Goal: Information Seeking & Learning: Learn about a topic

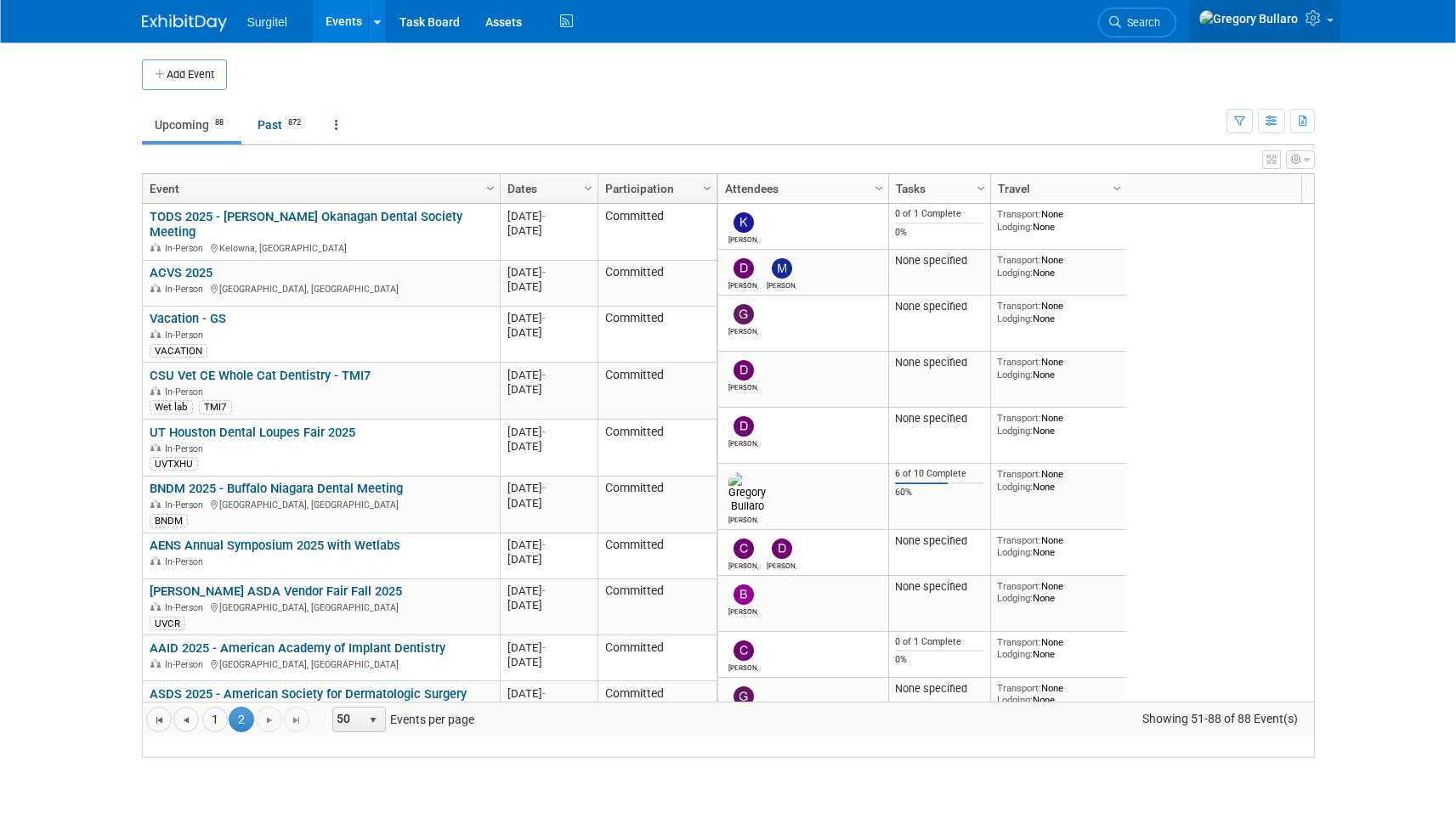
click at [1284, 23] on img at bounding box center [1247, 19] width 100 height 19
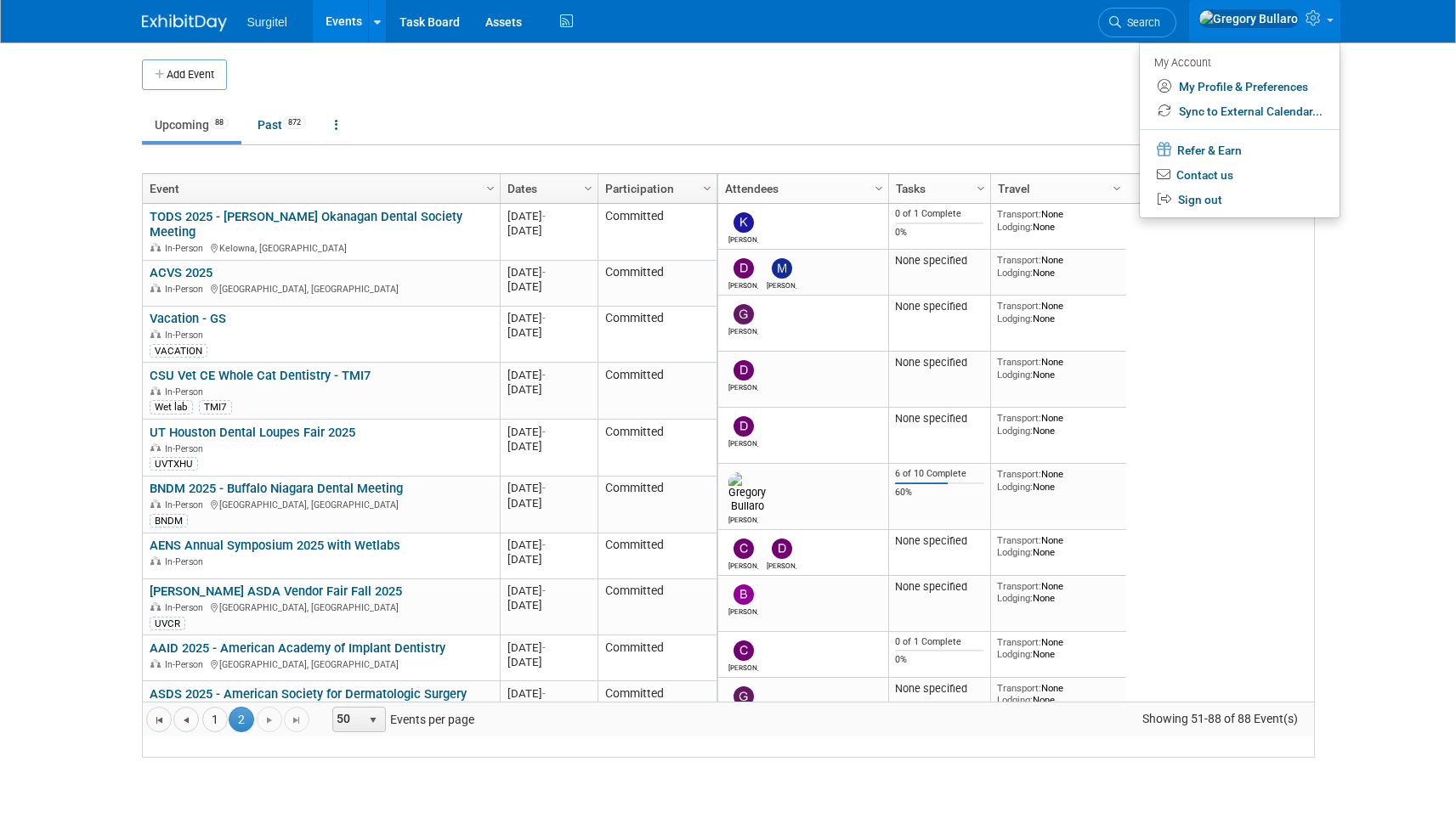
click at [942, 65] on td at bounding box center [742, 74] width 1031 height 30
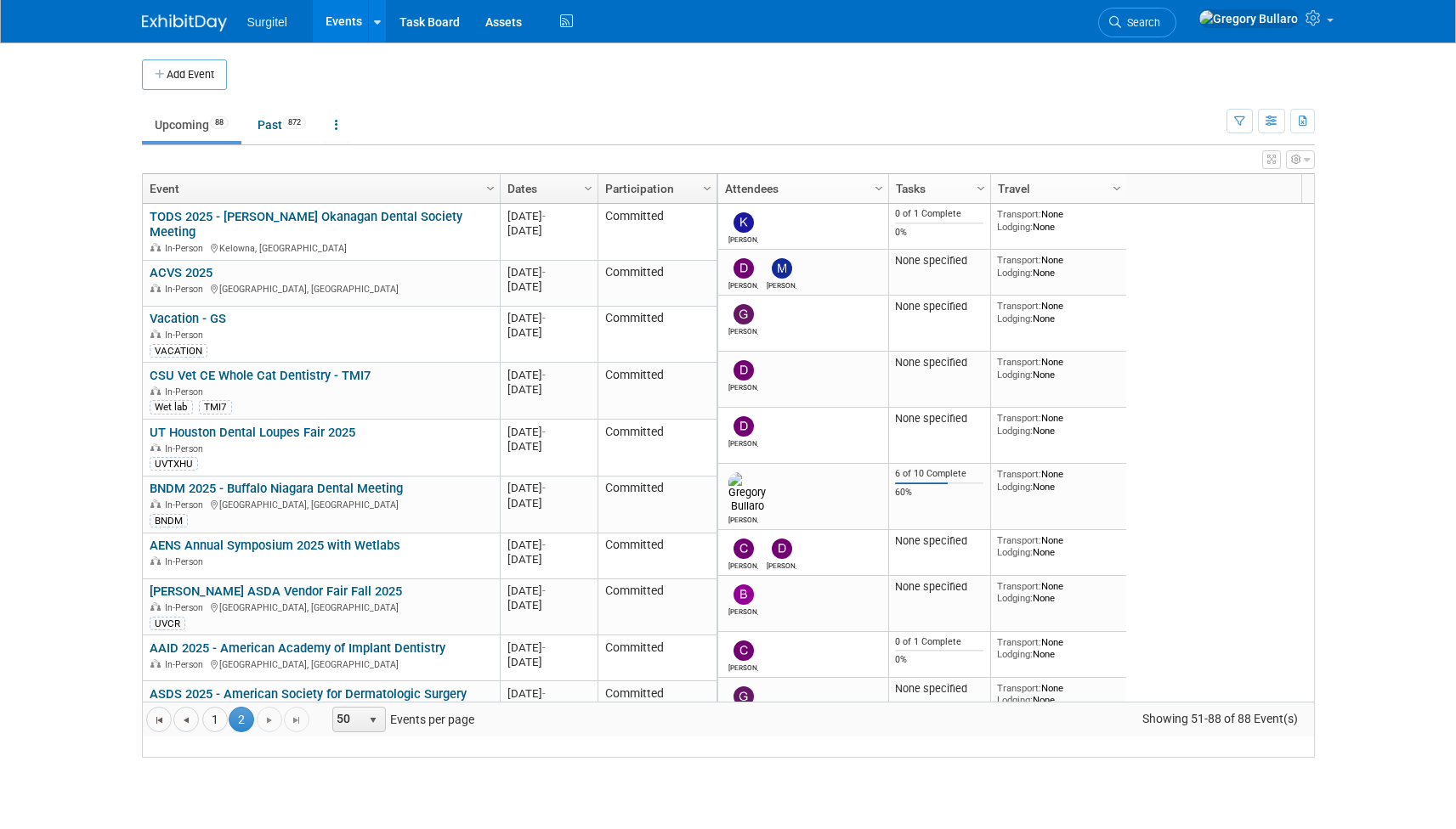
click at [200, 128] on link "Upcoming 88" at bounding box center [192, 125] width 99 height 32
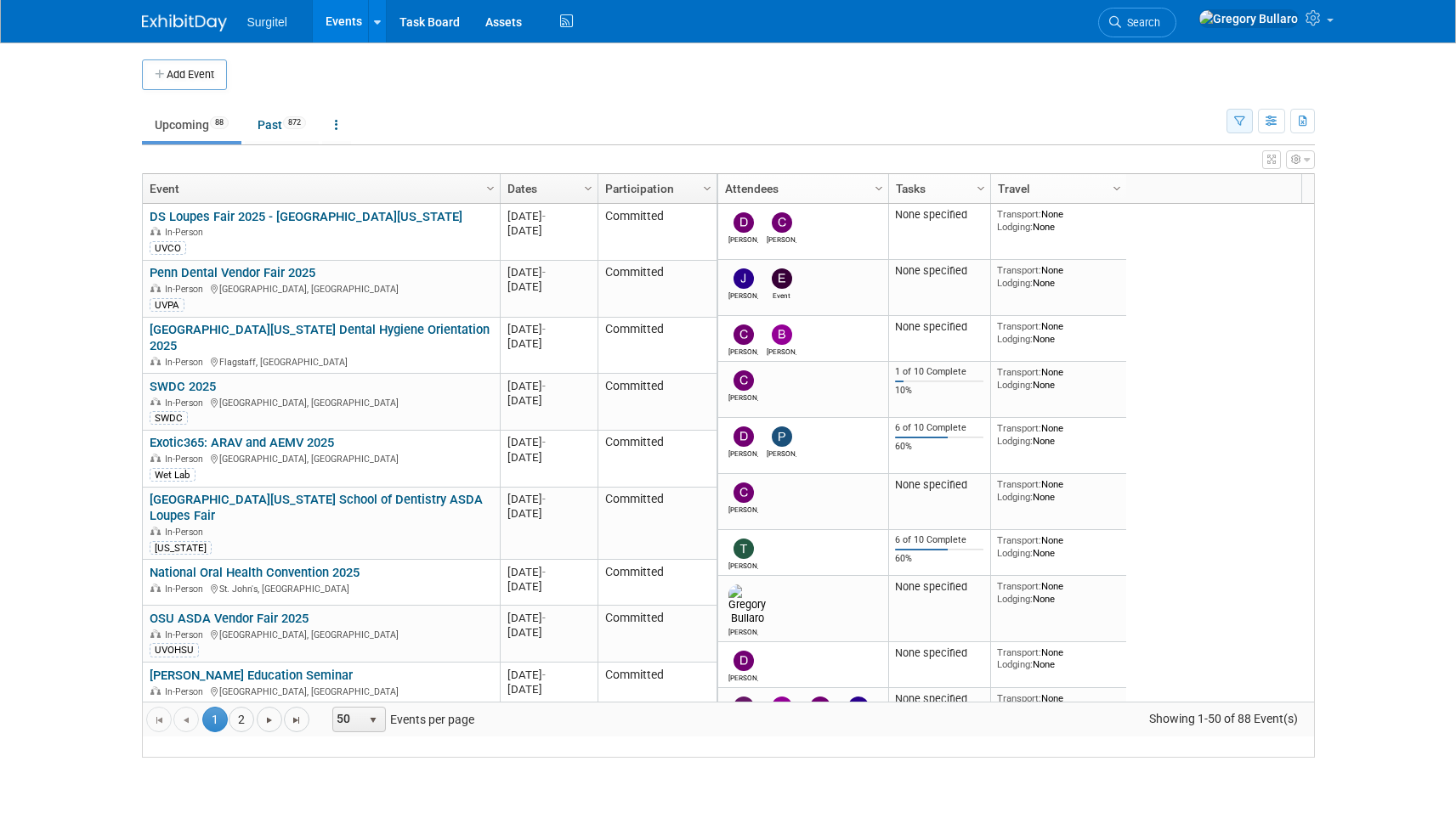
click at [1246, 115] on button "button" at bounding box center [1240, 121] width 27 height 25
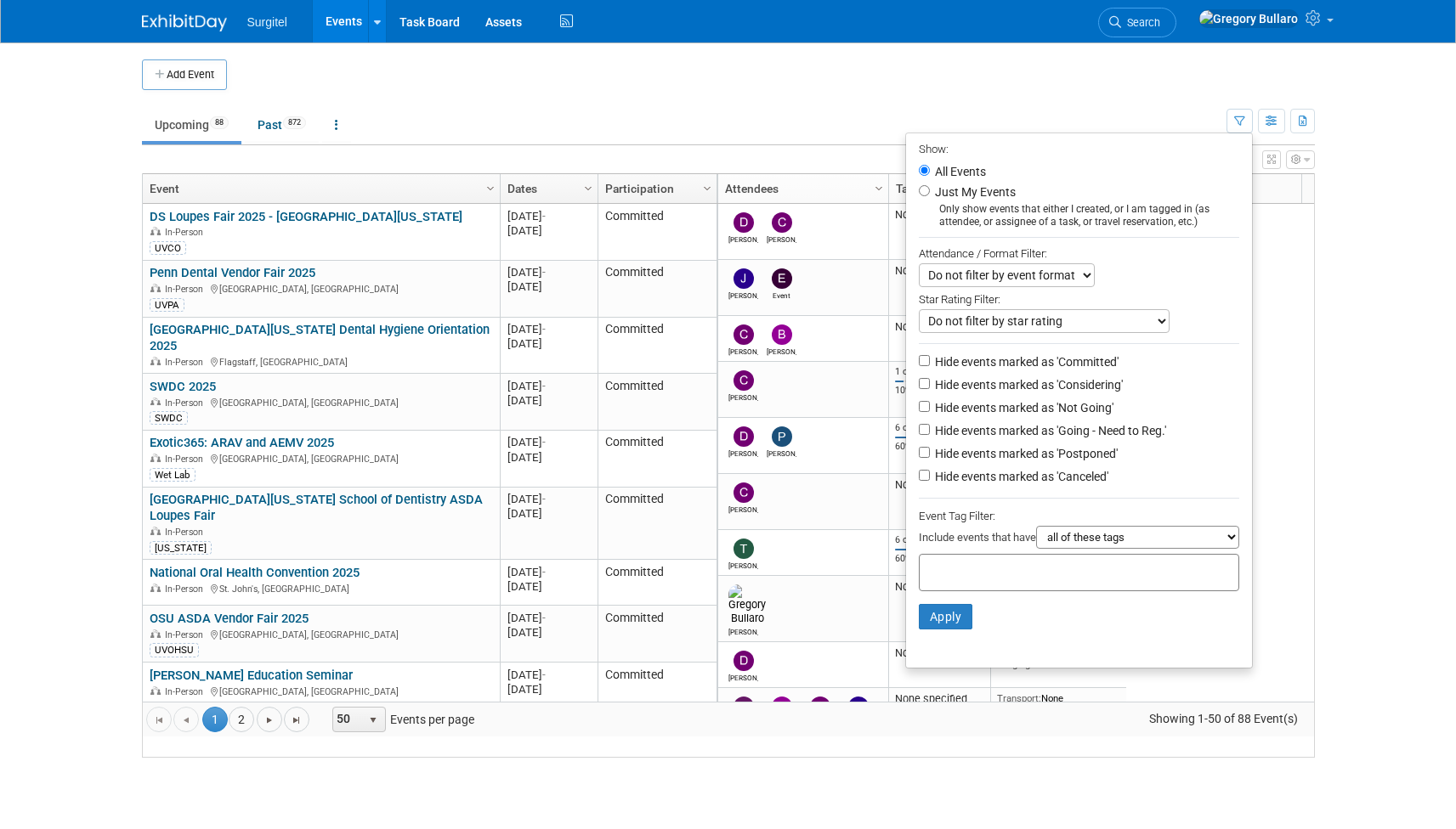
click at [931, 184] on label "Just My Events" at bounding box center [973, 192] width 84 height 17
click at [927, 185] on input "Just My Events" at bounding box center [924, 191] width 11 height 11
radio input "true"
click at [938, 604] on button "Apply" at bounding box center [945, 617] width 54 height 26
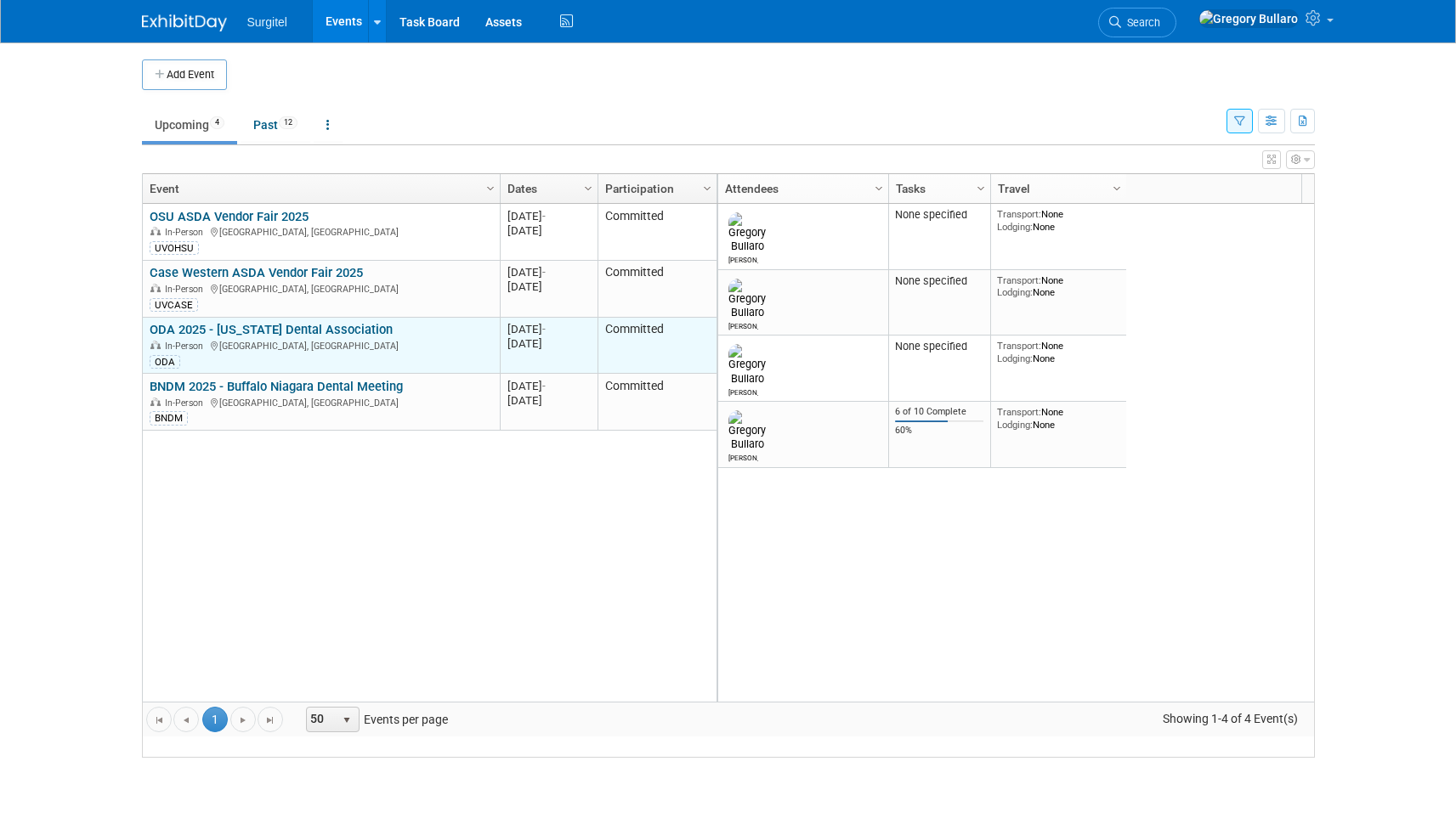
click at [297, 337] on link "ODA 2025 - [US_STATE] Dental Association" at bounding box center [271, 330] width 243 height 15
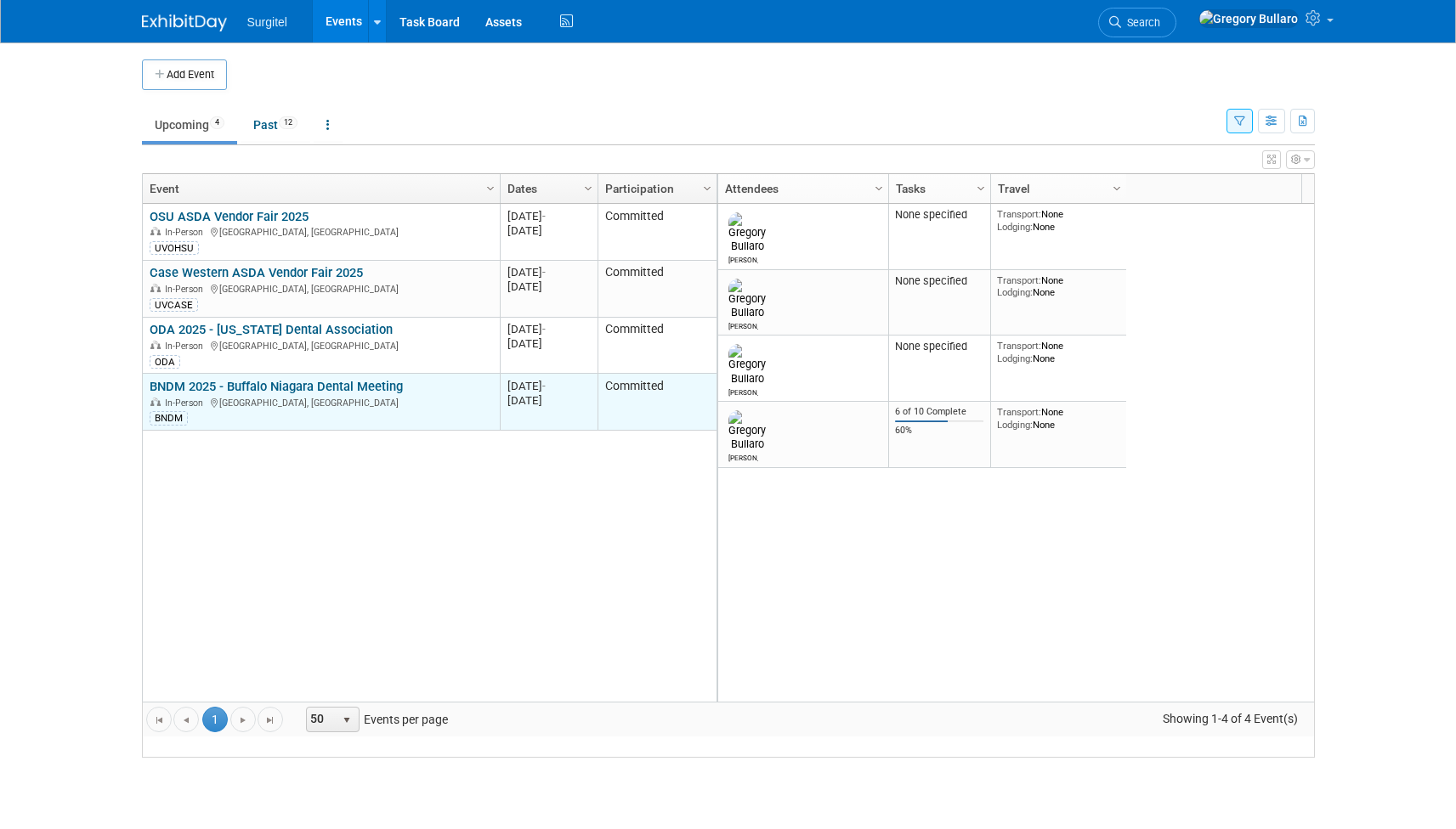
click at [354, 394] on link "BNDM 2025 - Buffalo Niagara Dental Meeting" at bounding box center [276, 387] width 253 height 15
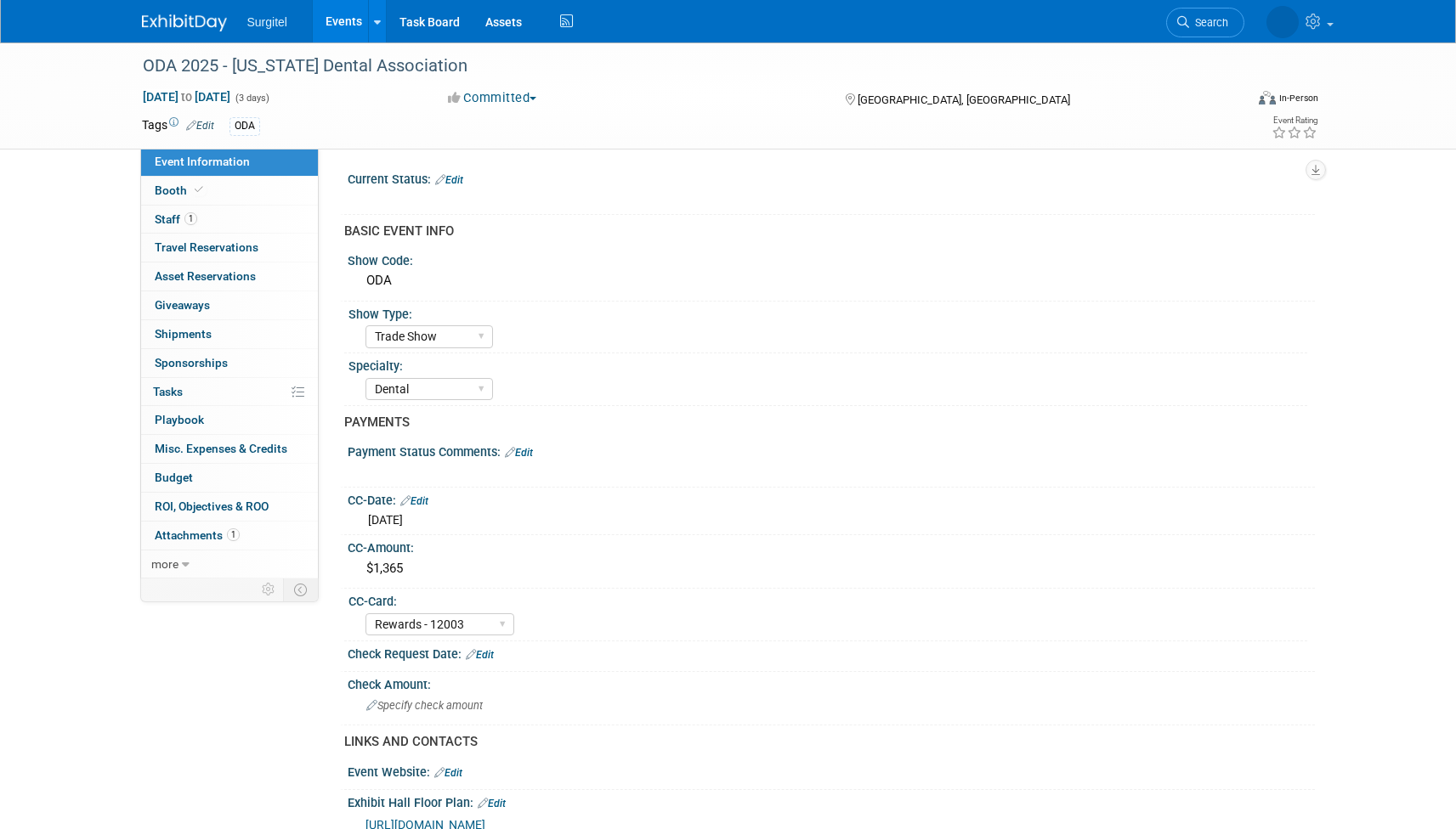
select select "Trade Show"
select select "Dental"
select select "Rewards - 12003"
select select "No"
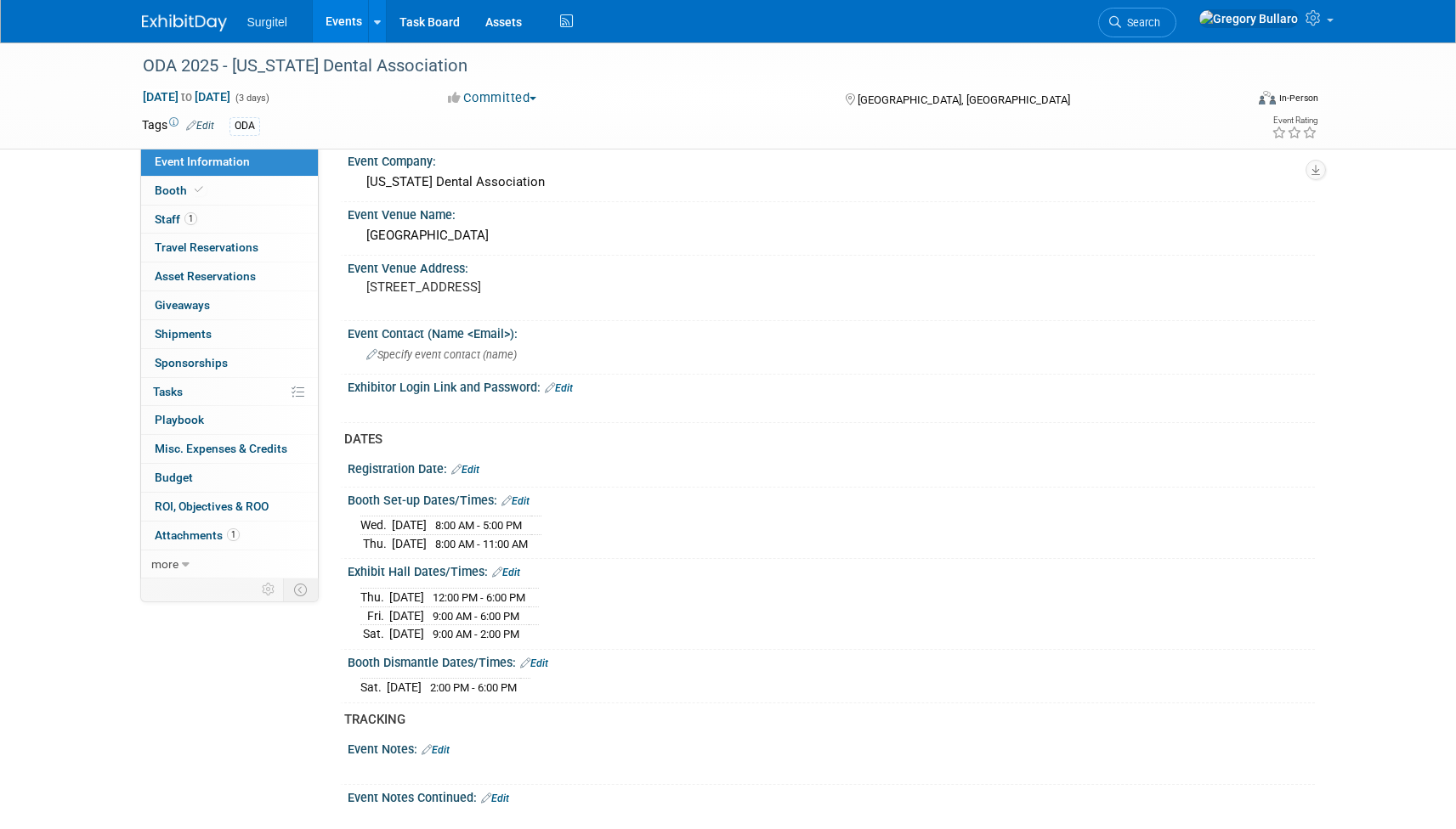
scroll to position [770, 0]
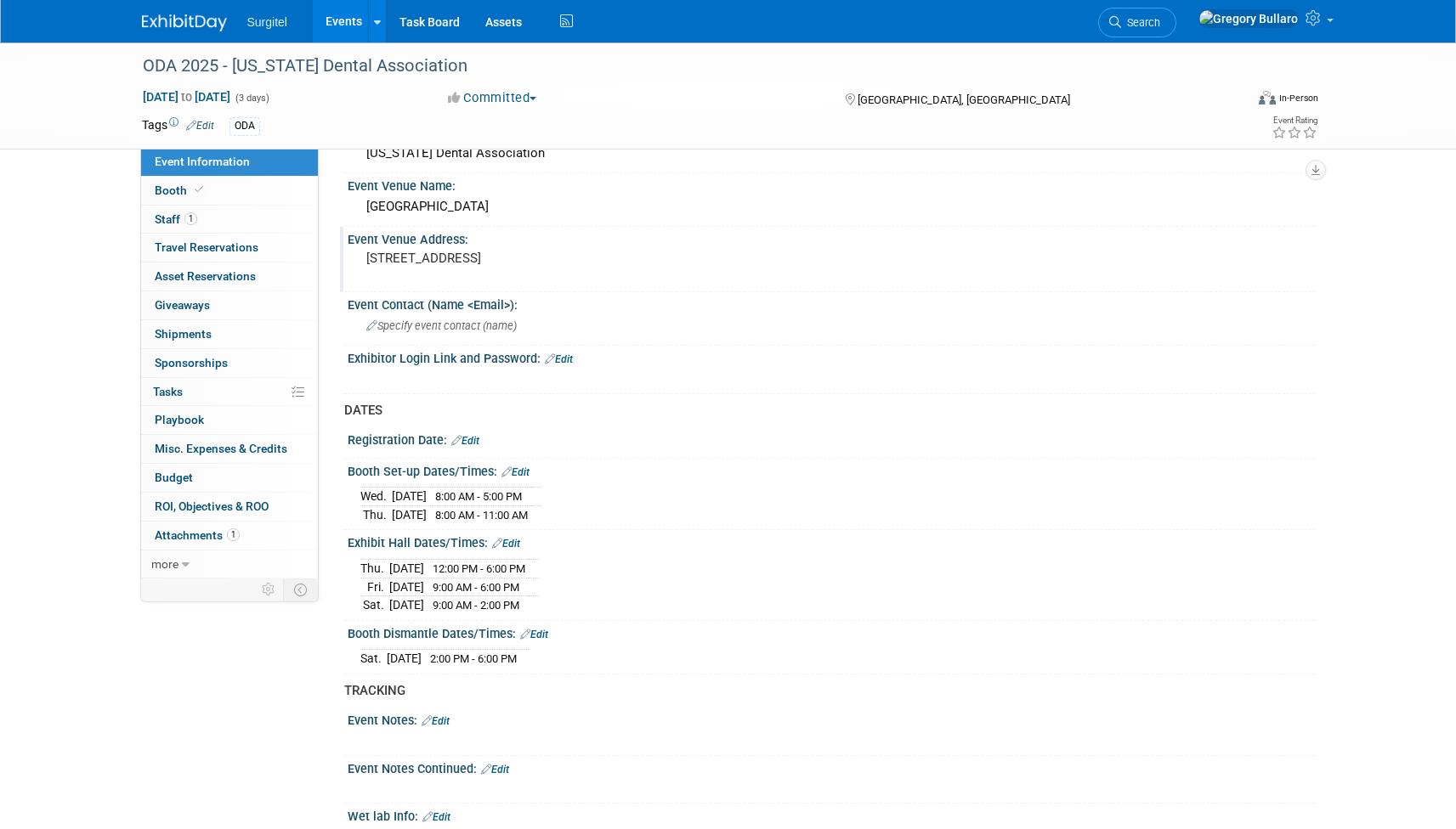
drag, startPoint x: 577, startPoint y: 253, endPoint x: 366, endPoint y: 250, distance: 211.0
click at [366, 251] on pre "[STREET_ADDRESS]" at bounding box center [548, 258] width 365 height 15
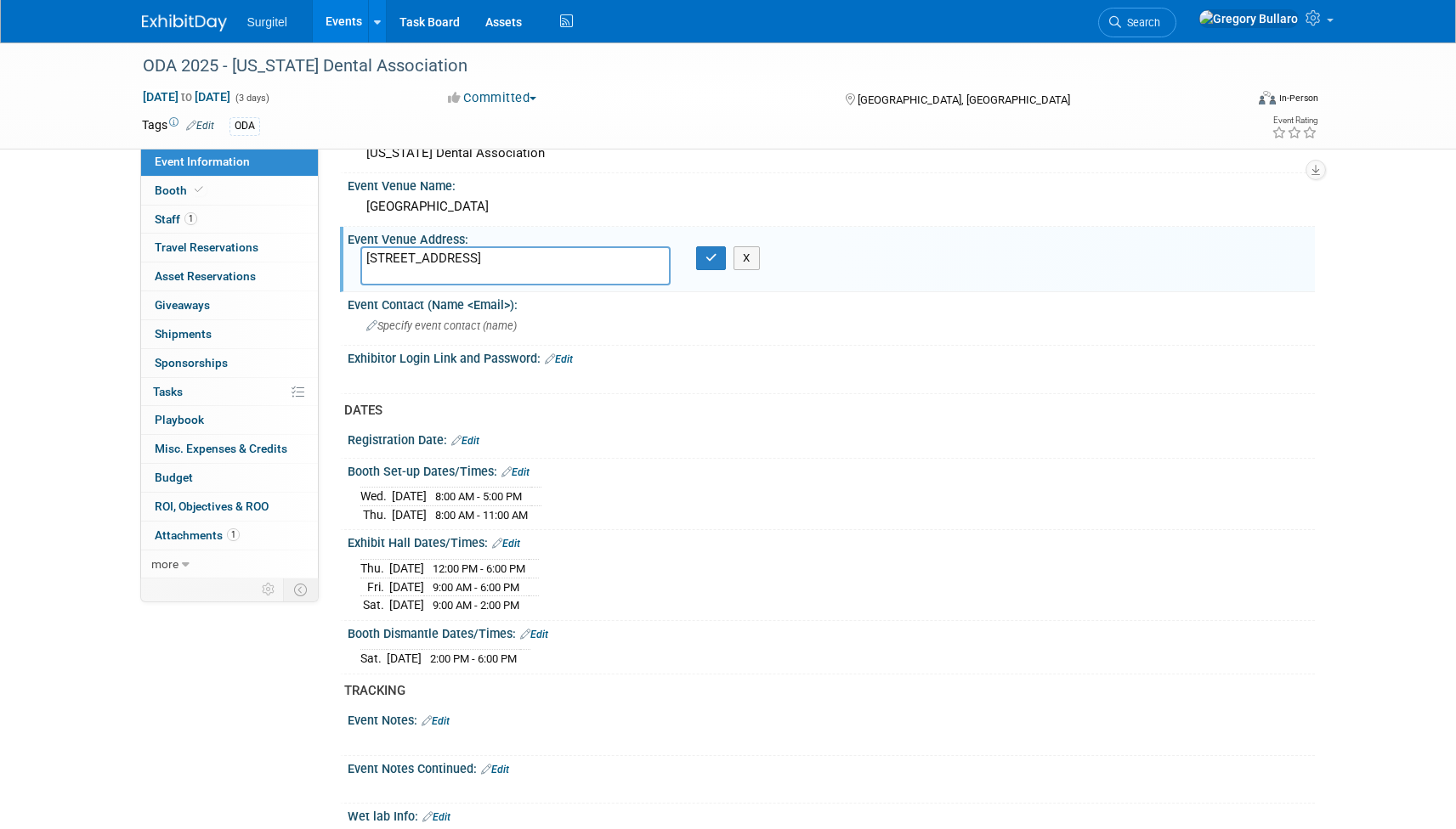
drag, startPoint x: 577, startPoint y: 255, endPoint x: 347, endPoint y: 253, distance: 230.0
click at [348, 253] on div "[STREET_ADDRESS]" at bounding box center [516, 266] width 335 height 39
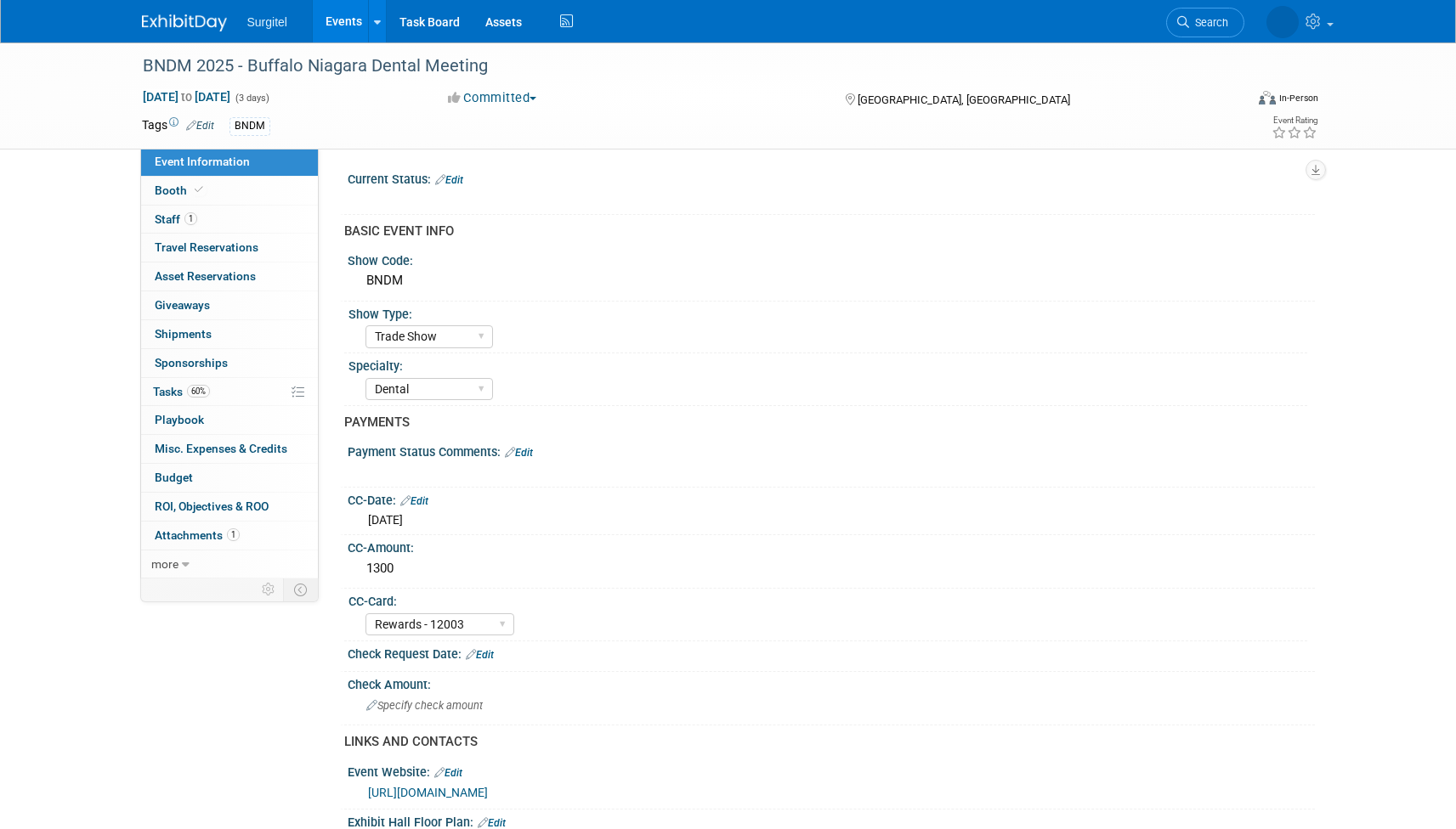
select select "Trade Show"
select select "Dental"
select select "Rewards - 12003"
select select "No"
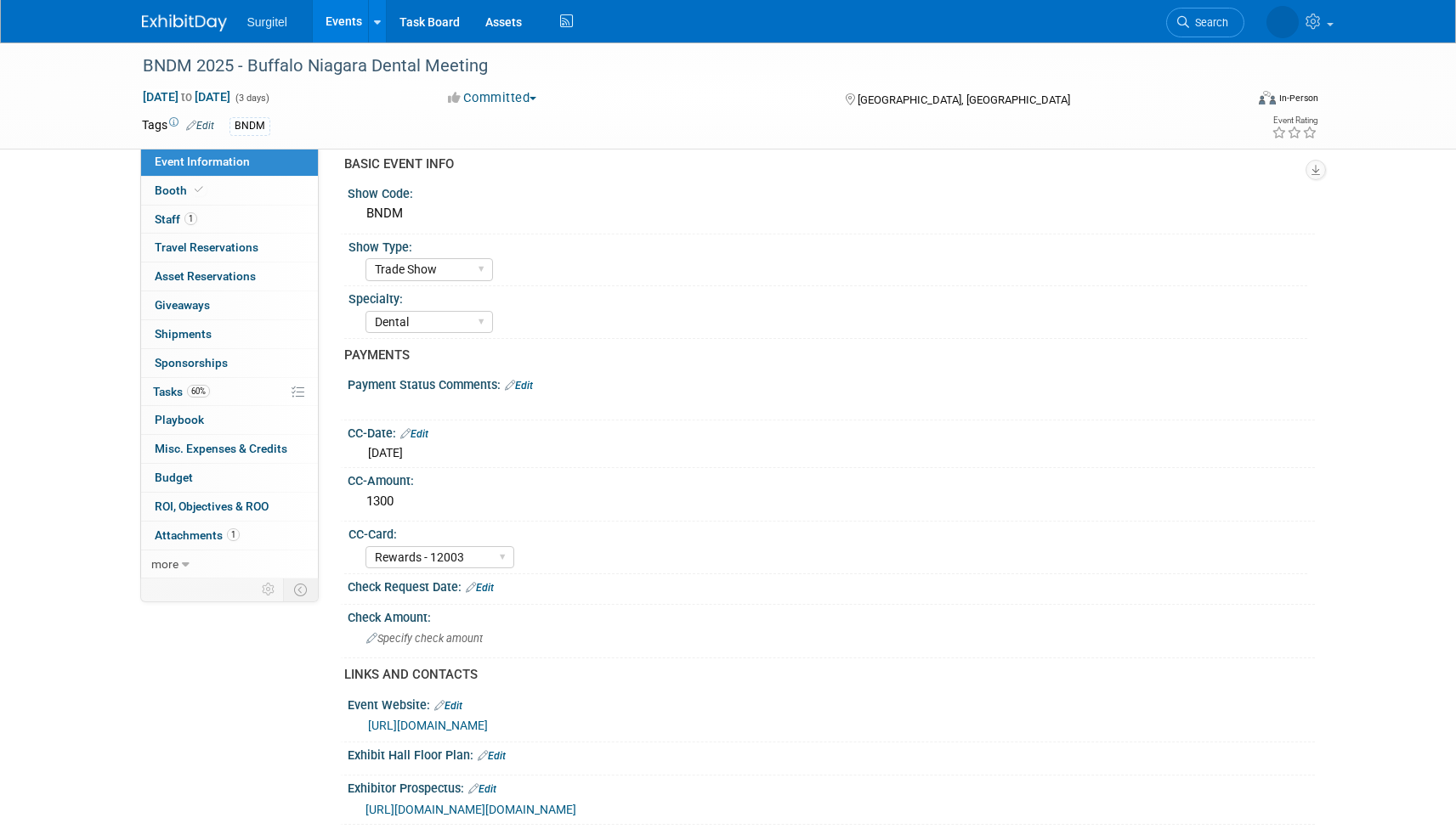
scroll to position [63, 0]
